Goal: Answer question/provide support: Share knowledge or assist other users

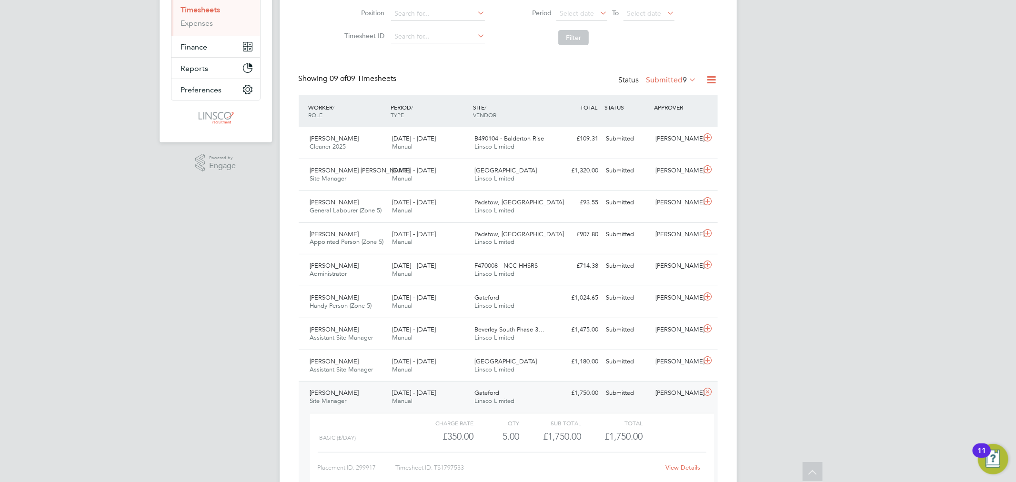
click at [705, 390] on icon at bounding box center [707, 392] width 12 height 8
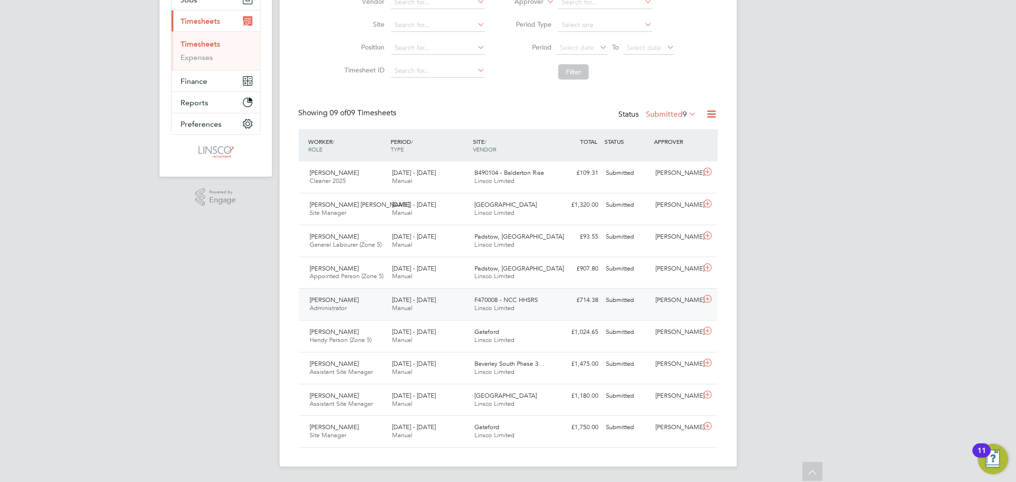
click at [654, 301] on div "[PERSON_NAME]" at bounding box center [676, 300] width 50 height 16
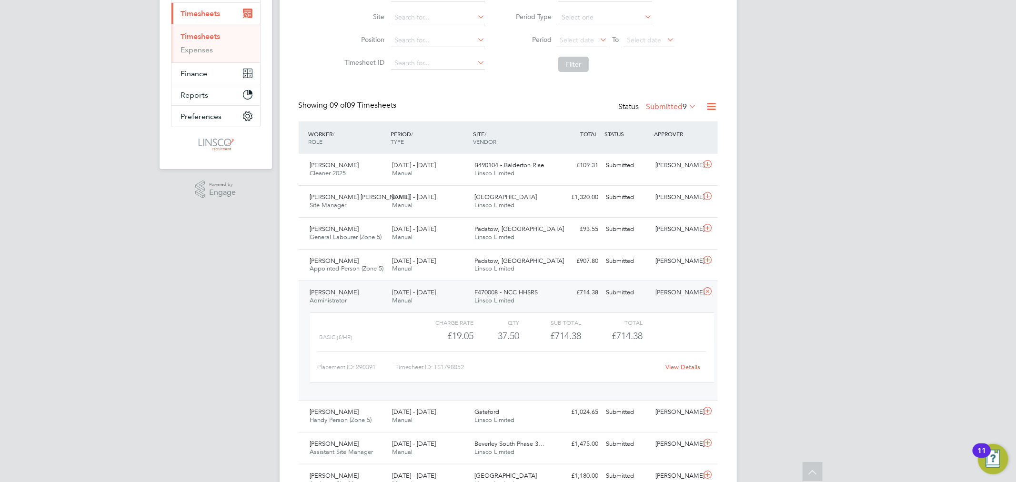
click at [697, 367] on link "View Details" at bounding box center [682, 367] width 35 height 8
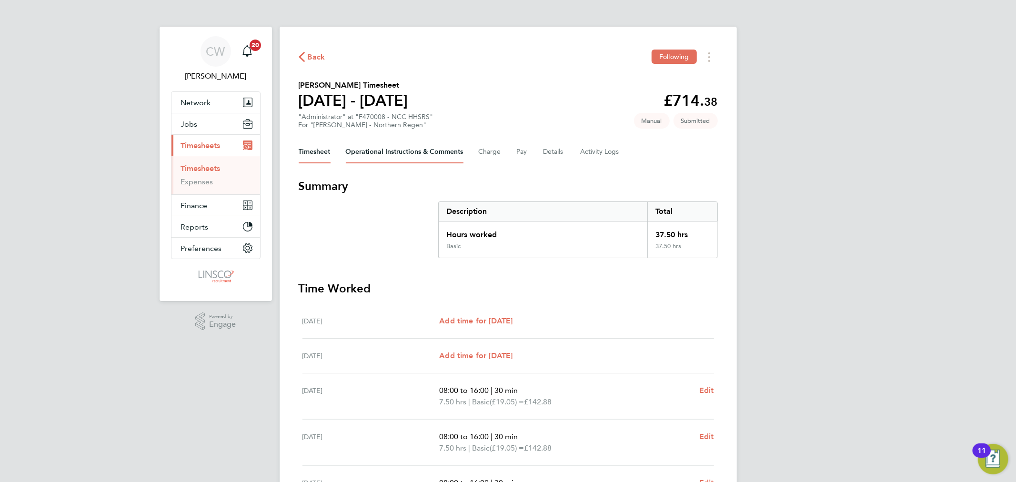
click at [389, 149] on Comments-tab "Operational Instructions & Comments" at bounding box center [405, 151] width 118 height 23
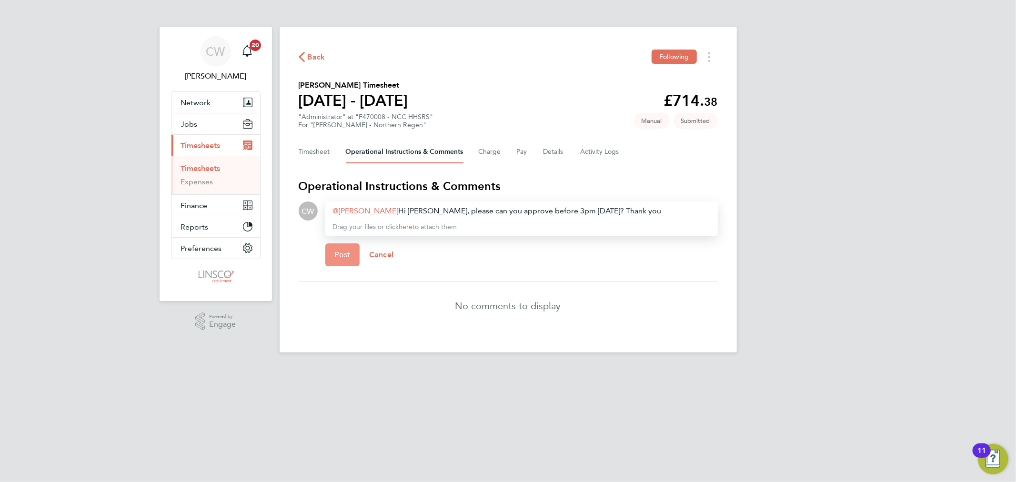
click at [338, 258] on button "Post" at bounding box center [342, 254] width 35 height 23
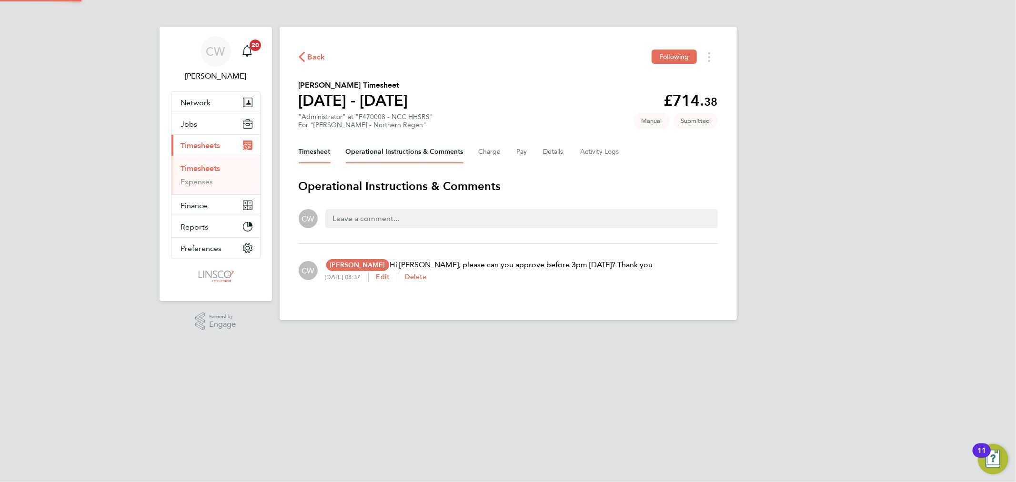
click at [317, 156] on button "Timesheet" at bounding box center [315, 151] width 32 height 23
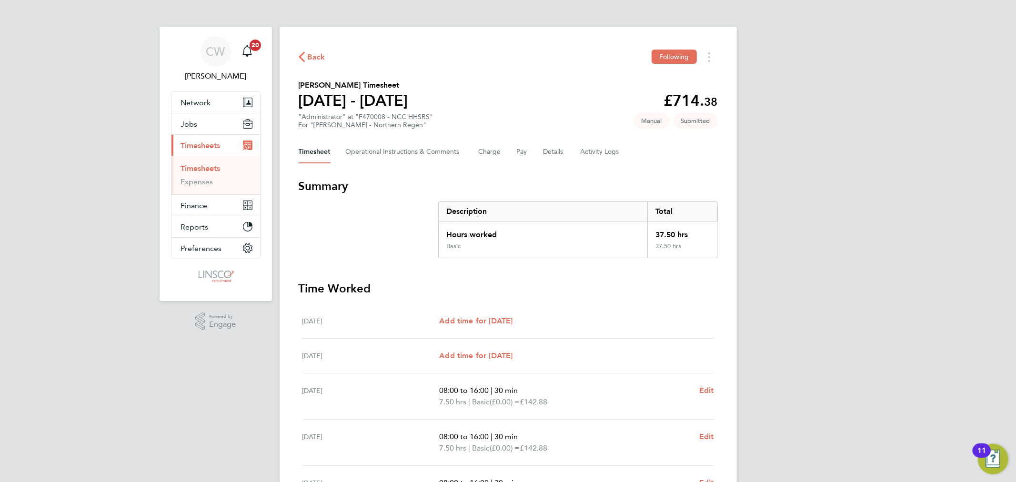
click at [313, 58] on span "Back" at bounding box center [317, 56] width 18 height 11
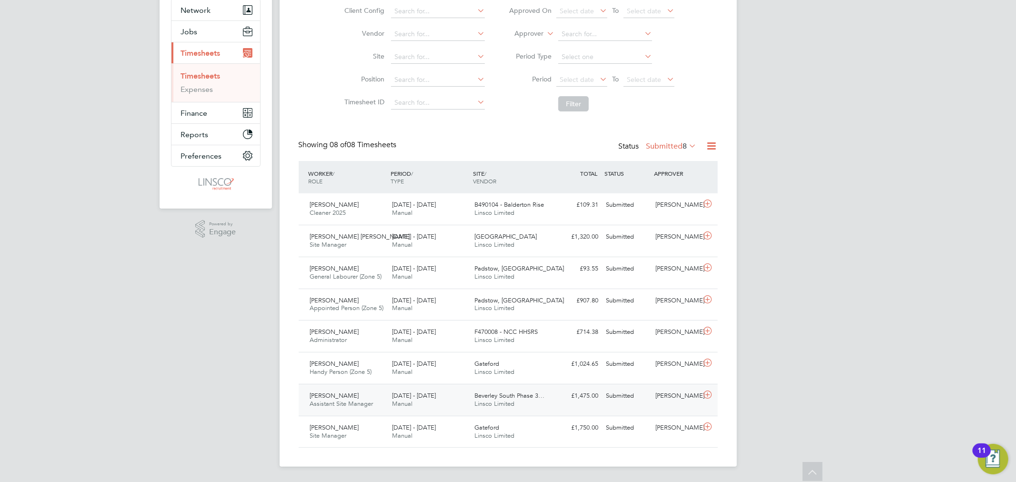
click at [667, 405] on div "Merlin Phillips Assistant Site Manager 4 - 10 Aug 2025 4 - 10 Aug 2025 Manual B…" at bounding box center [508, 400] width 419 height 32
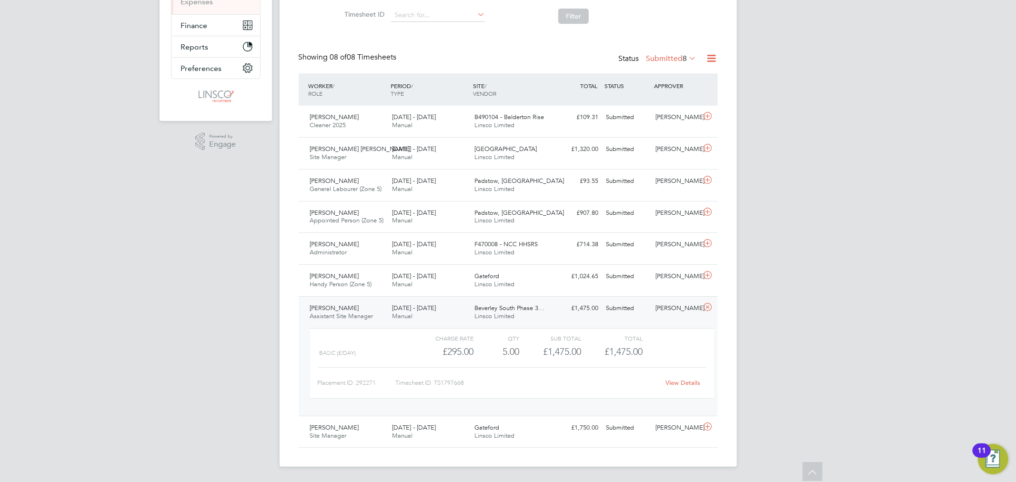
click at [685, 384] on link "View Details" at bounding box center [682, 383] width 35 height 8
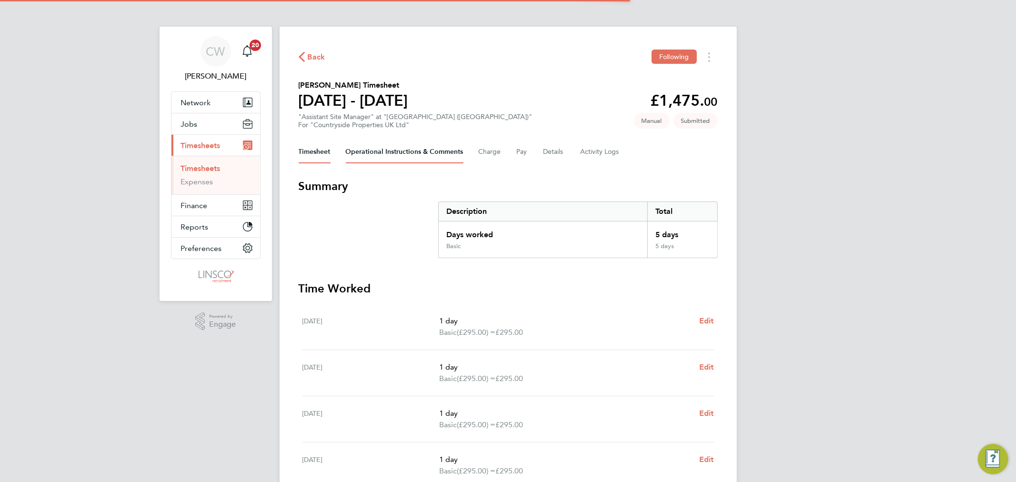
click at [391, 154] on Comments-tab "Operational Instructions & Comments" at bounding box center [405, 151] width 118 height 23
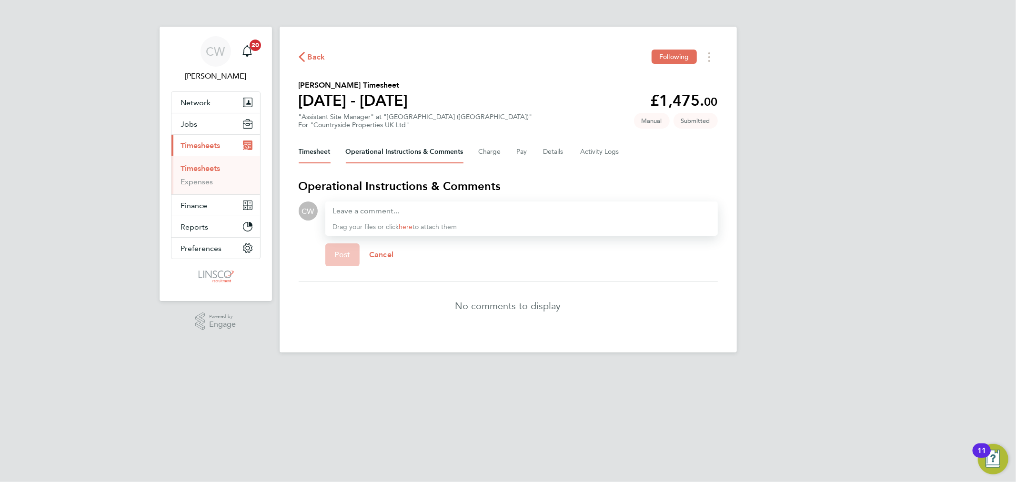
click at [324, 154] on button "Timesheet" at bounding box center [315, 151] width 32 height 23
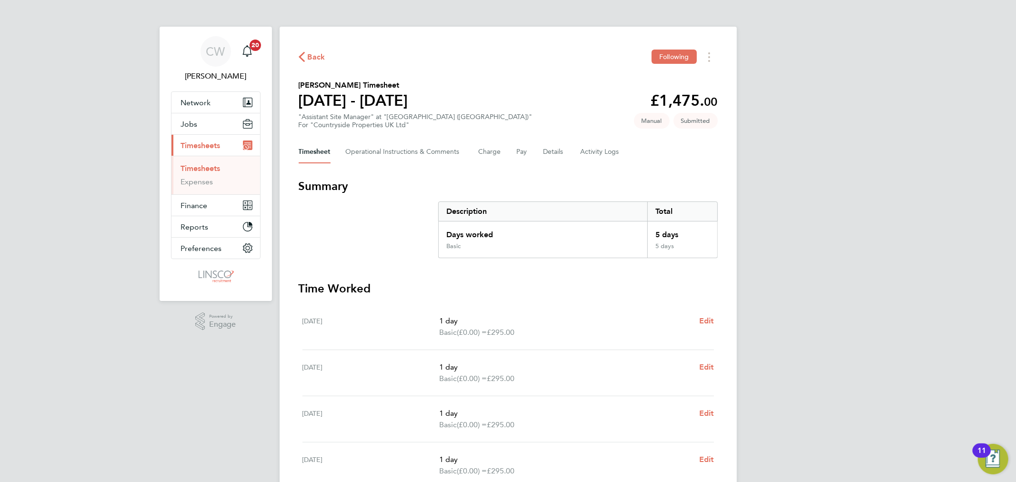
click at [308, 53] on span "Back" at bounding box center [317, 56] width 18 height 11
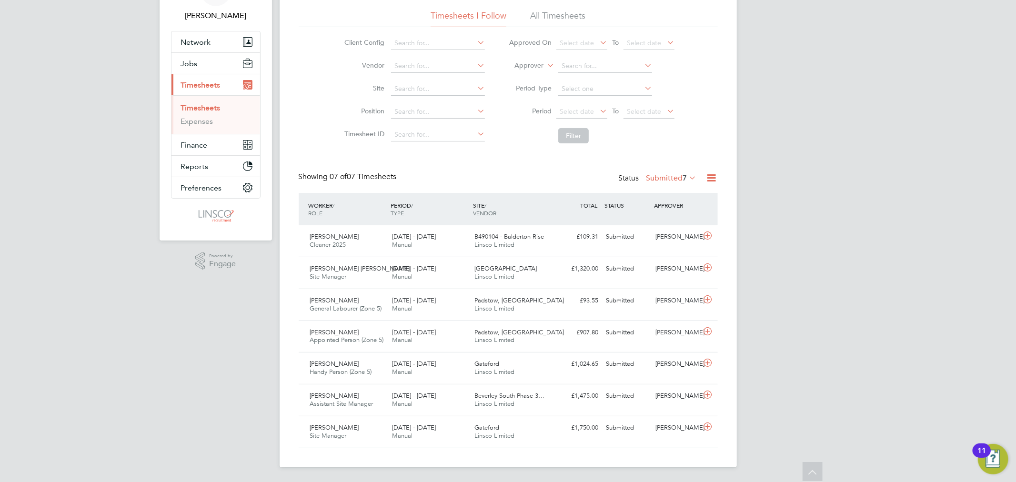
scroll to position [30, 0]
